Goal: Task Accomplishment & Management: Manage account settings

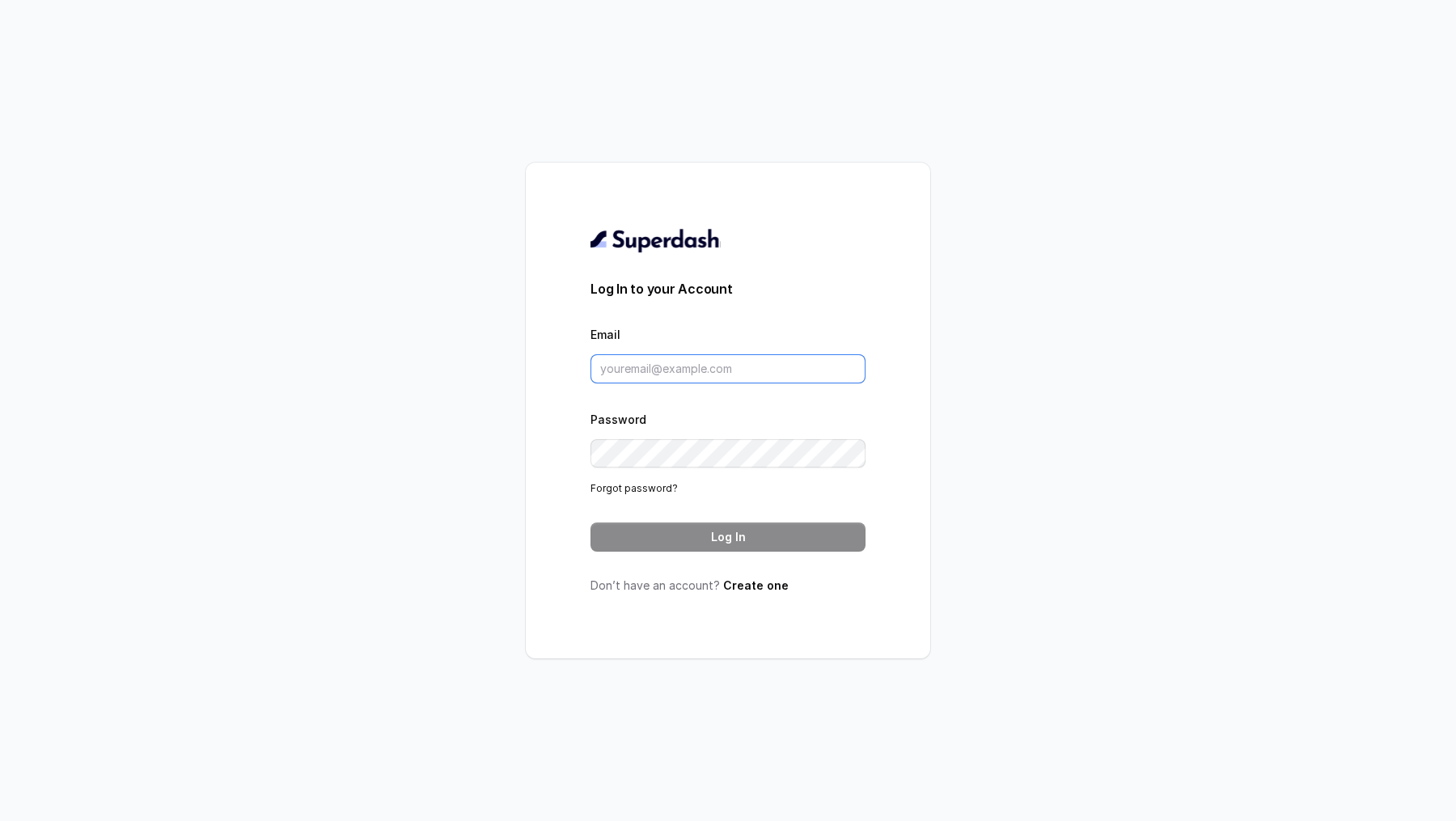
click at [684, 354] on input "Email" at bounding box center [728, 368] width 275 height 29
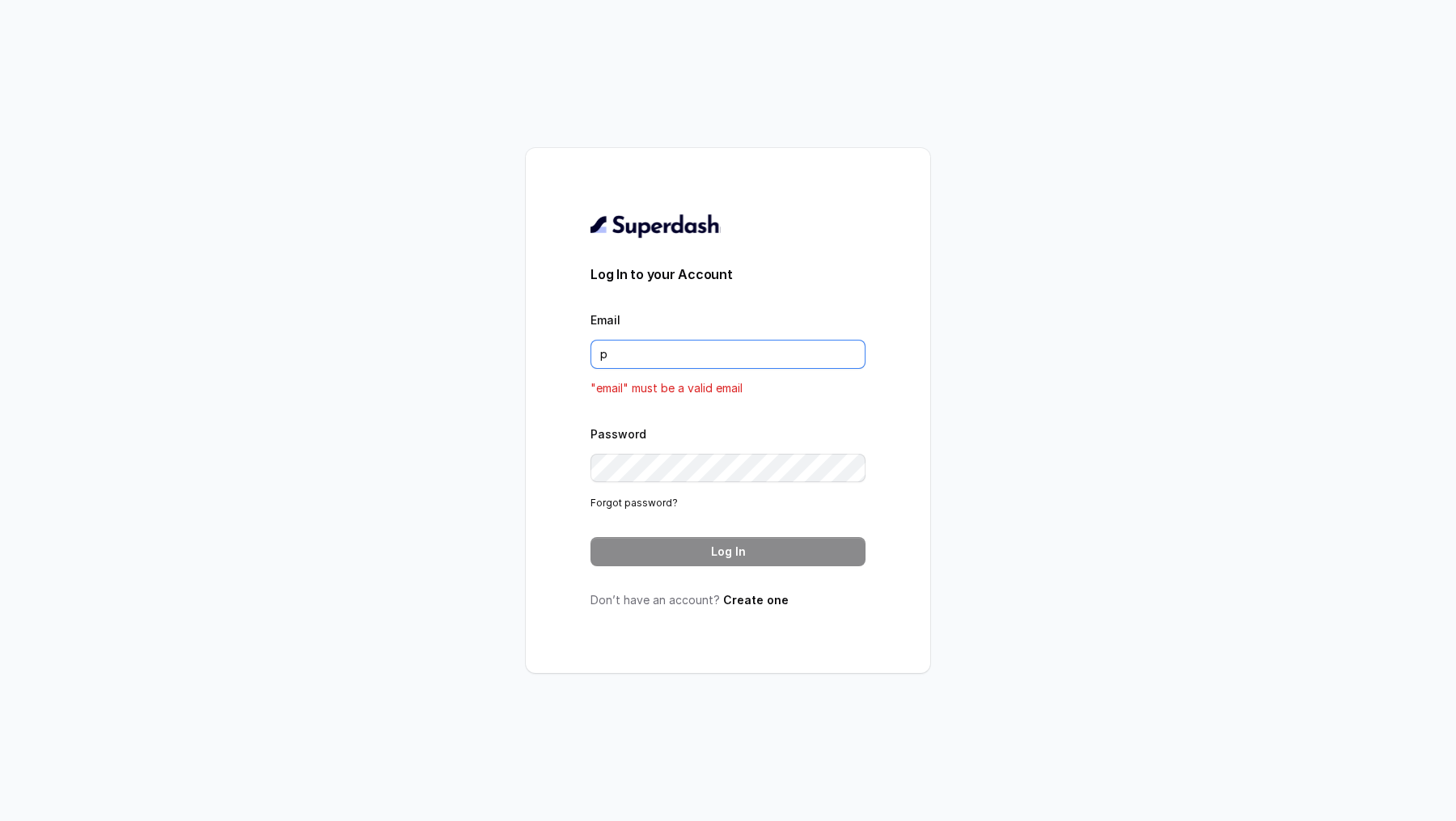
type input "[DOMAIN_NAME][EMAIL_ADDRESS][DOMAIN_NAME]"
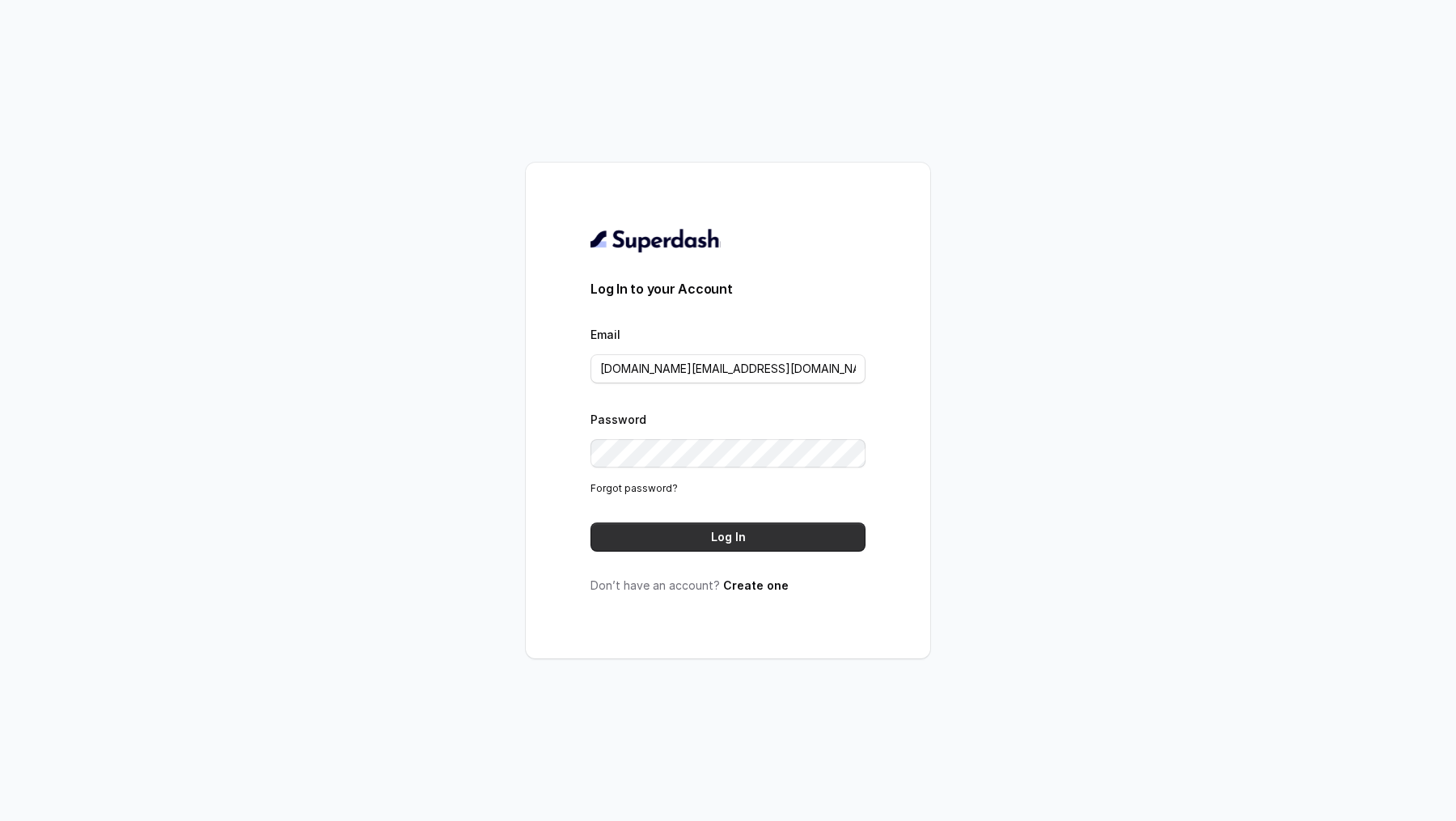
click at [735, 531] on button "Log In" at bounding box center [728, 537] width 275 height 29
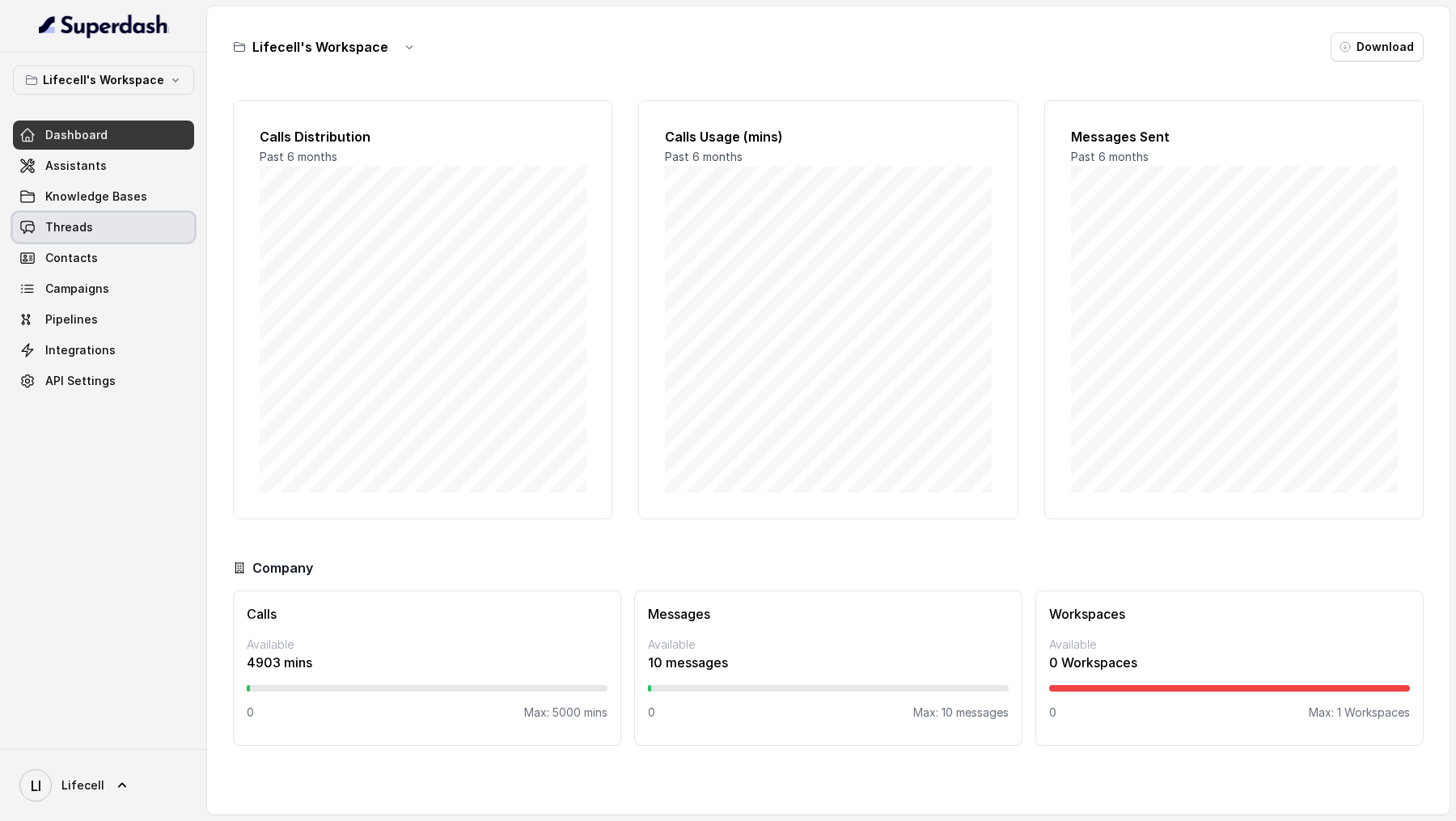
click at [128, 232] on link "Threads" at bounding box center [103, 227] width 181 height 29
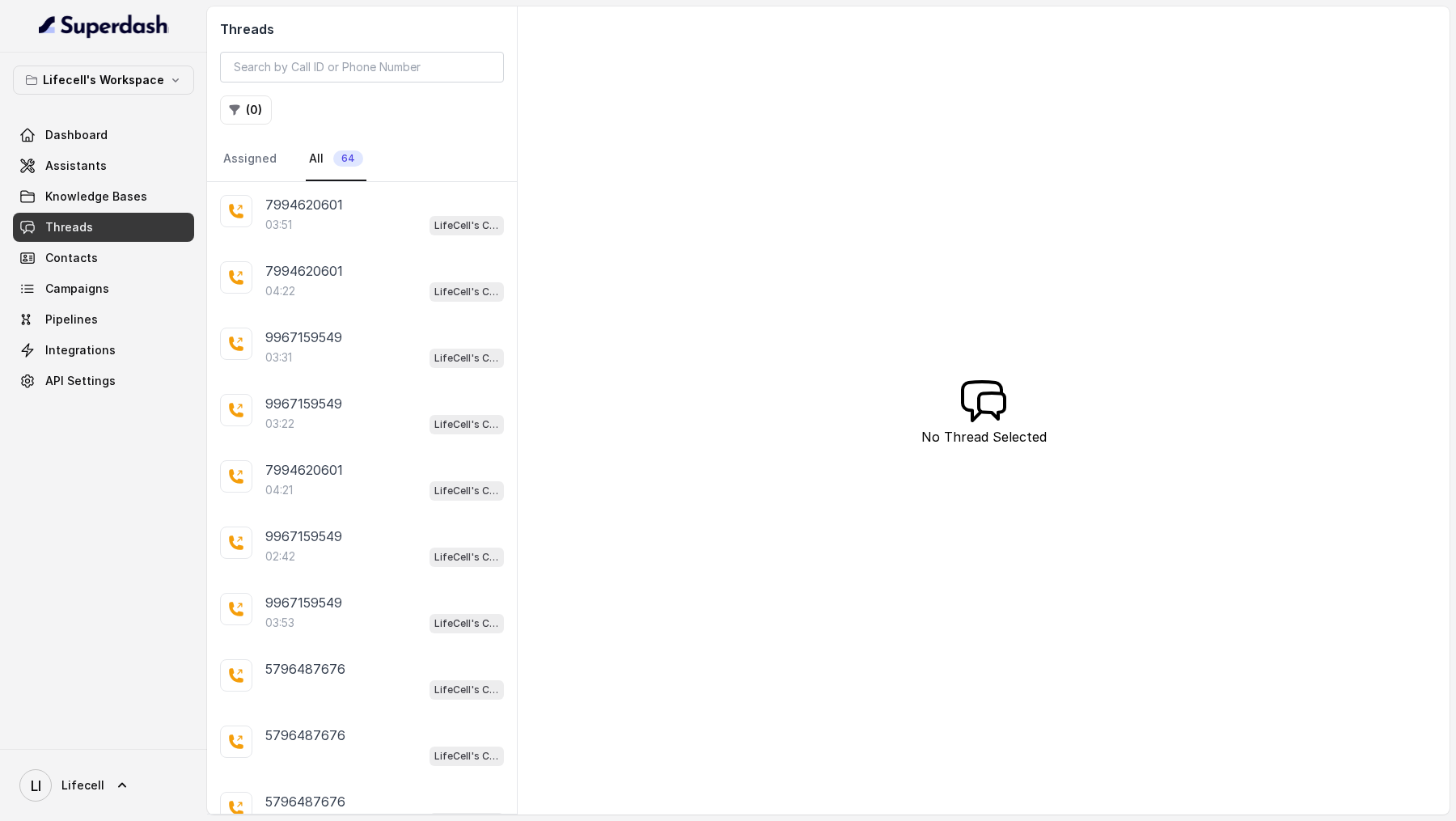
click at [370, 223] on div "03:51 LifeCell's Call Assistant" at bounding box center [384, 224] width 238 height 21
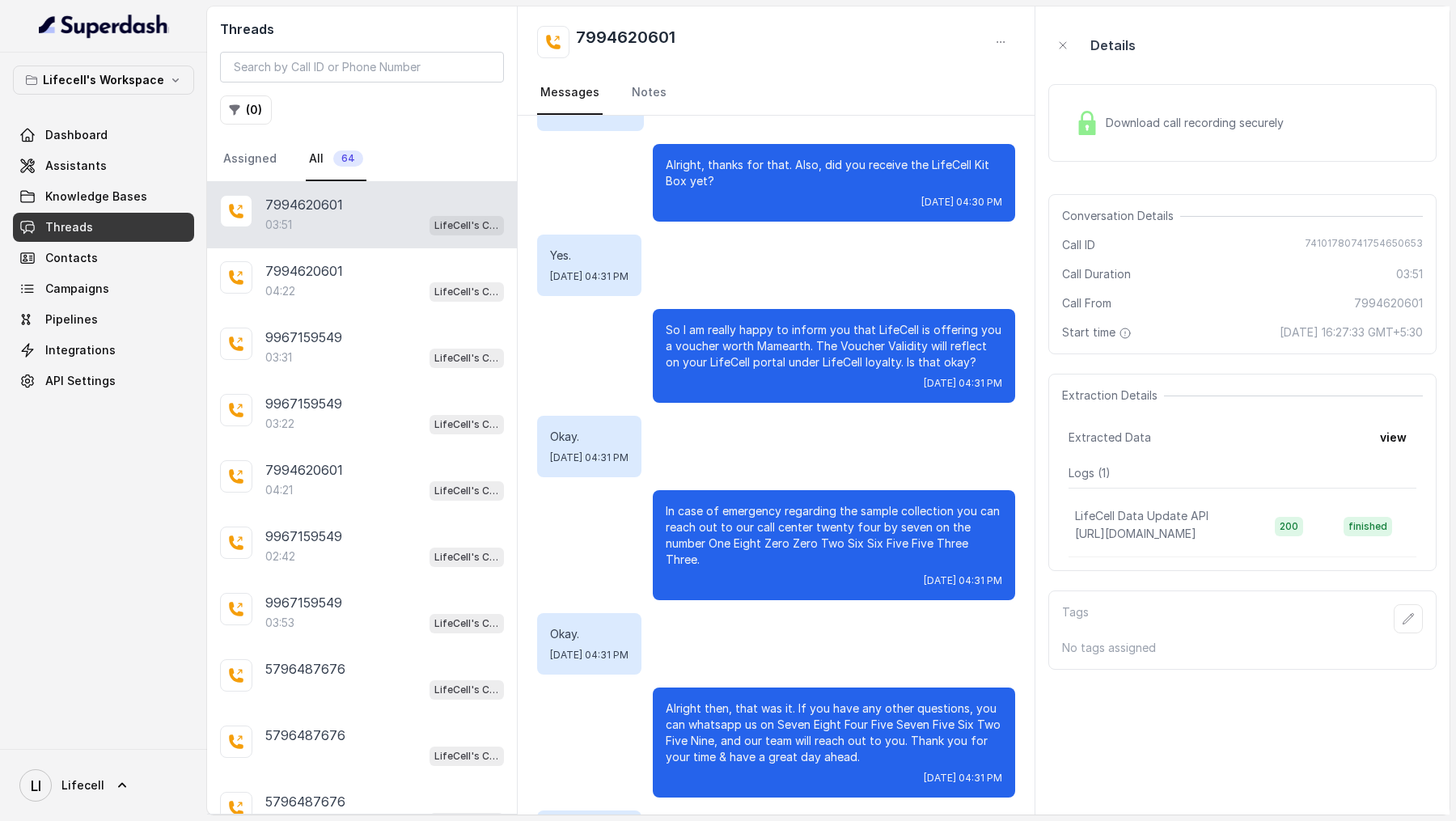
scroll to position [2172, 0]
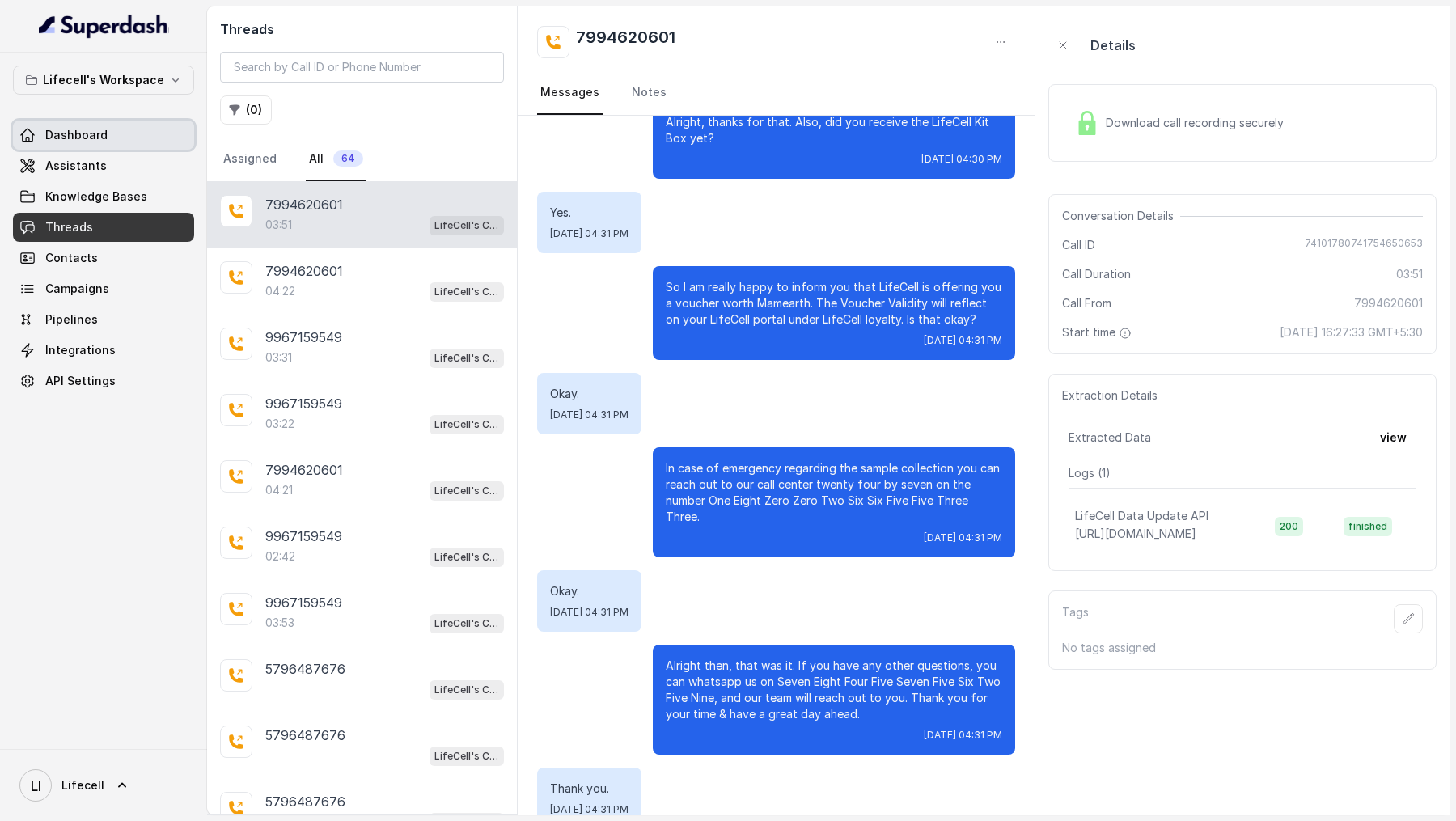
click at [87, 132] on span "Dashboard" at bounding box center [76, 134] width 63 height 16
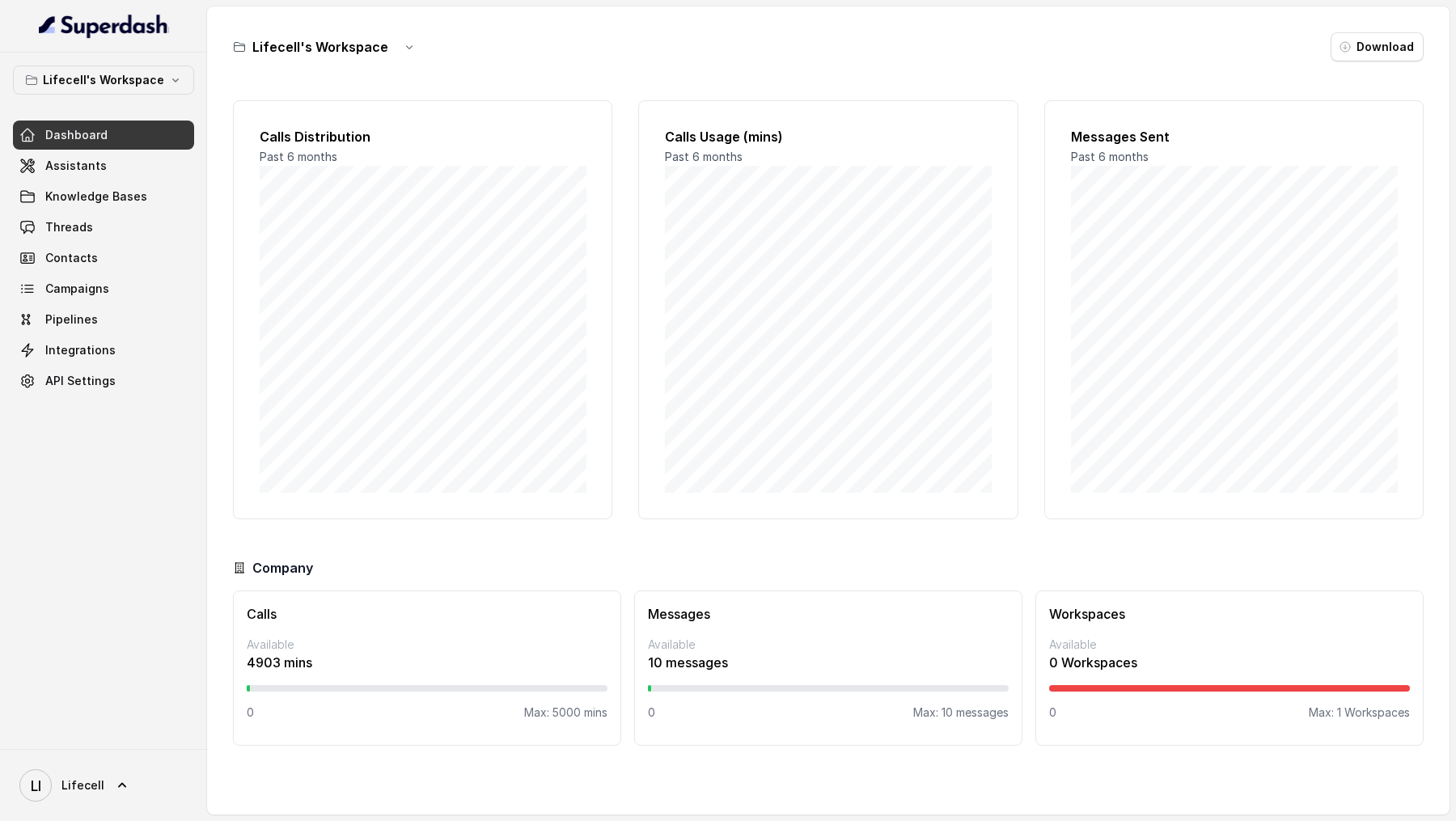
click at [318, 543] on div "Calls Distribution Past 6 months Calls Usage (mins) Past 6 months Messages Sent…" at bounding box center [828, 438] width 1190 height 701
click at [79, 776] on span "LI Lifecell" at bounding box center [62, 785] width 85 height 33
click at [108, 745] on div "Logout" at bounding box center [103, 738] width 138 height 19
